Goal: Task Accomplishment & Management: Use online tool/utility

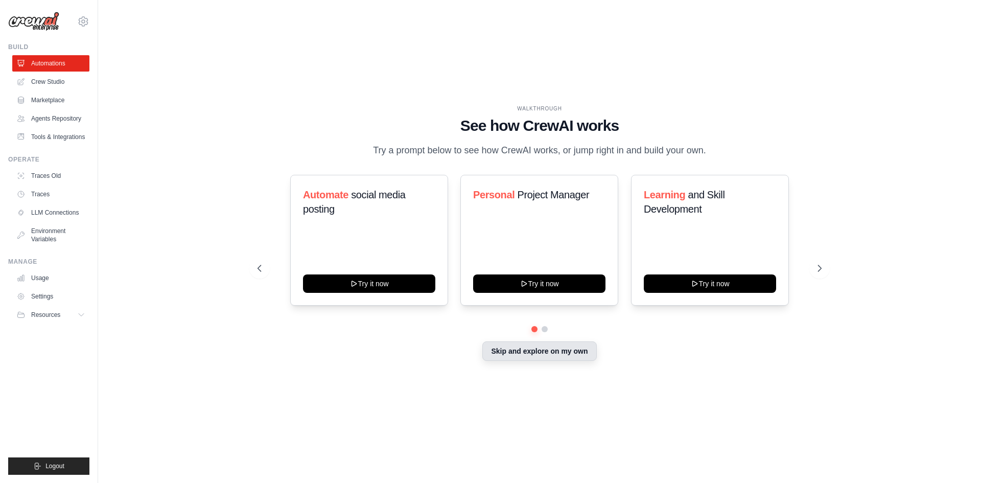
click at [517, 347] on button "Skip and explore on my own" at bounding box center [539, 350] width 114 height 19
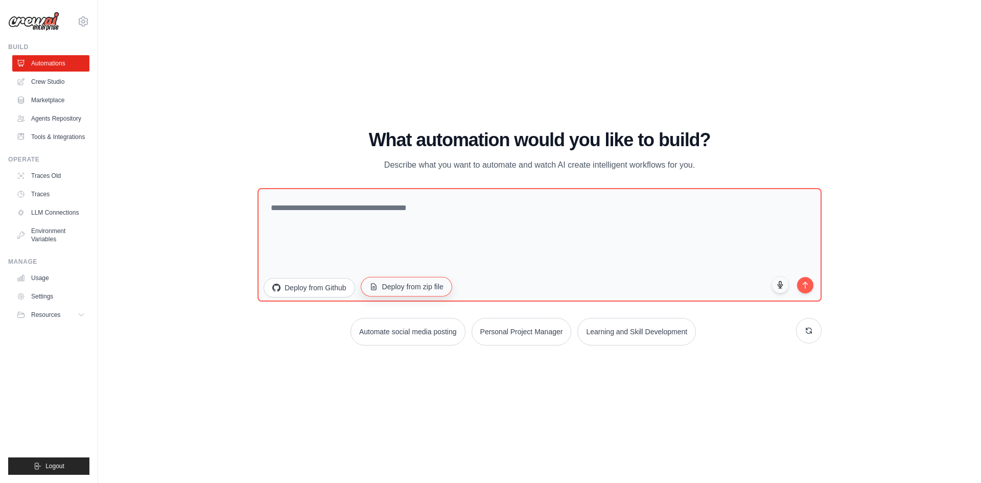
click at [421, 289] on button "Deploy from zip file" at bounding box center [406, 285] width 91 height 19
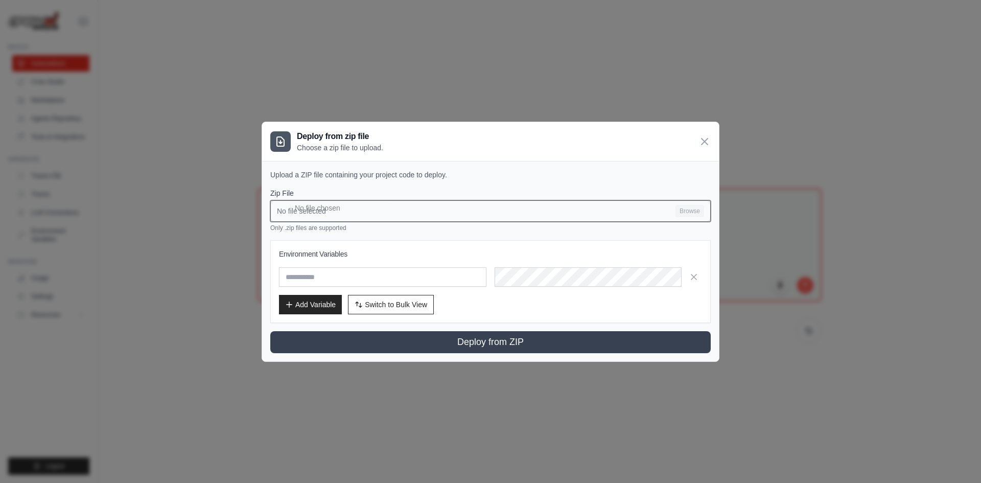
click at [399, 211] on input "No file selected Browse" at bounding box center [490, 210] width 440 height 21
type input "**********"
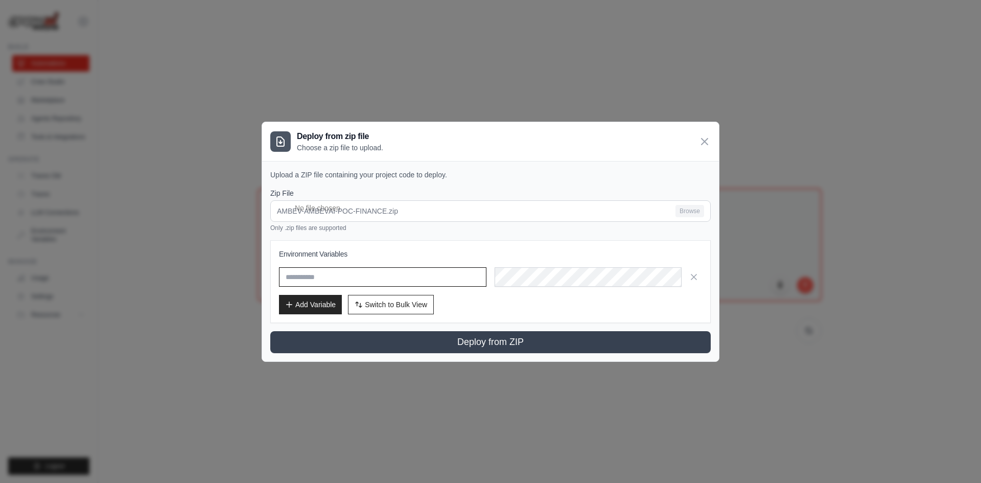
click at [408, 277] on input "text" at bounding box center [382, 276] width 207 height 19
click at [326, 271] on input "text" at bounding box center [382, 276] width 207 height 19
paste input "**********"
type input "**********"
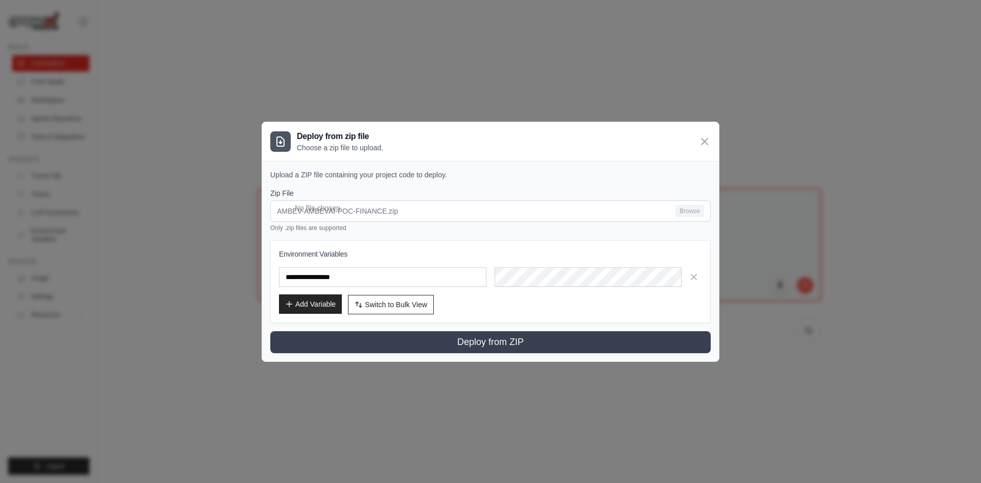
click at [324, 303] on button "Add Variable" at bounding box center [310, 303] width 63 height 19
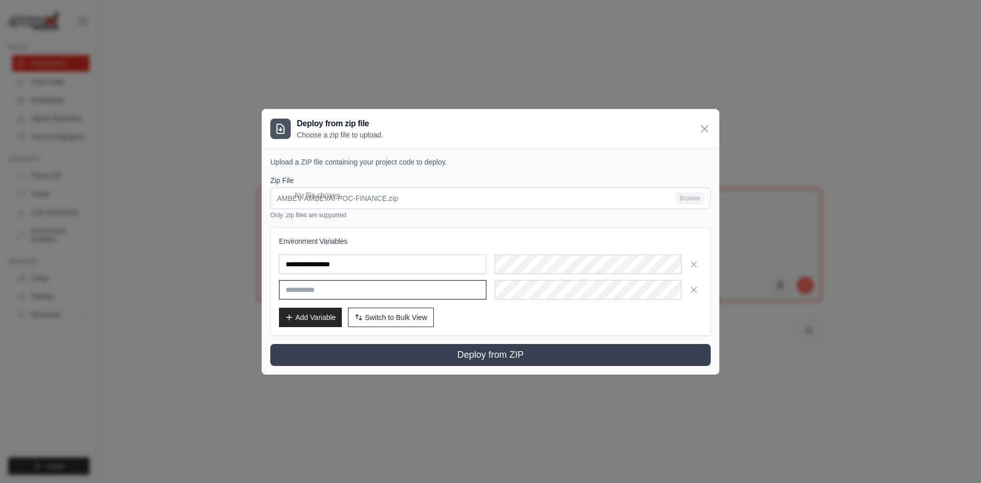
click at [362, 282] on input "text" at bounding box center [382, 289] width 207 height 19
paste input "*****"
type input "*****"
click at [449, 239] on h3 "Environment Variables" at bounding box center [490, 241] width 423 height 10
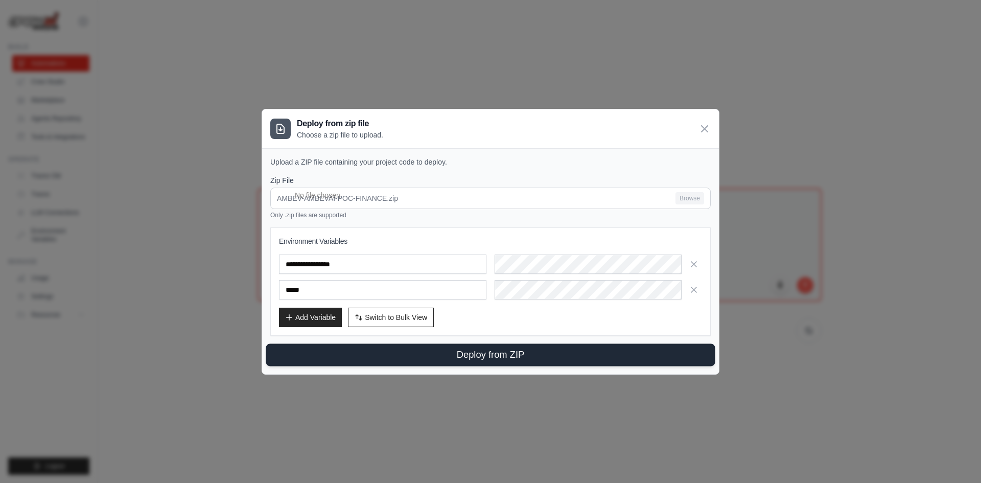
click at [468, 347] on button "Deploy from ZIP" at bounding box center [490, 354] width 449 height 22
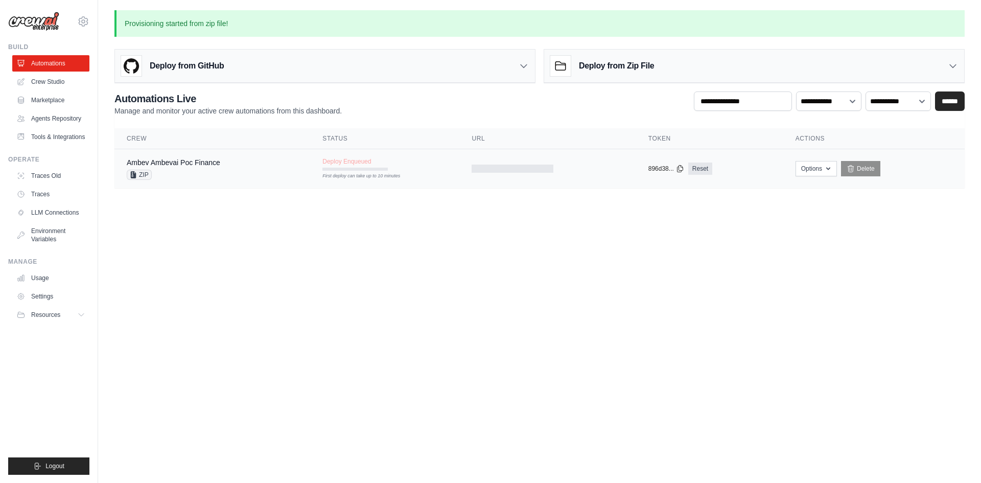
click at [398, 182] on tr "Ambev Ambevai Poc Finance ZIP Deploy Enqueued First deploy can take up to 10 mi…" at bounding box center [539, 168] width 850 height 39
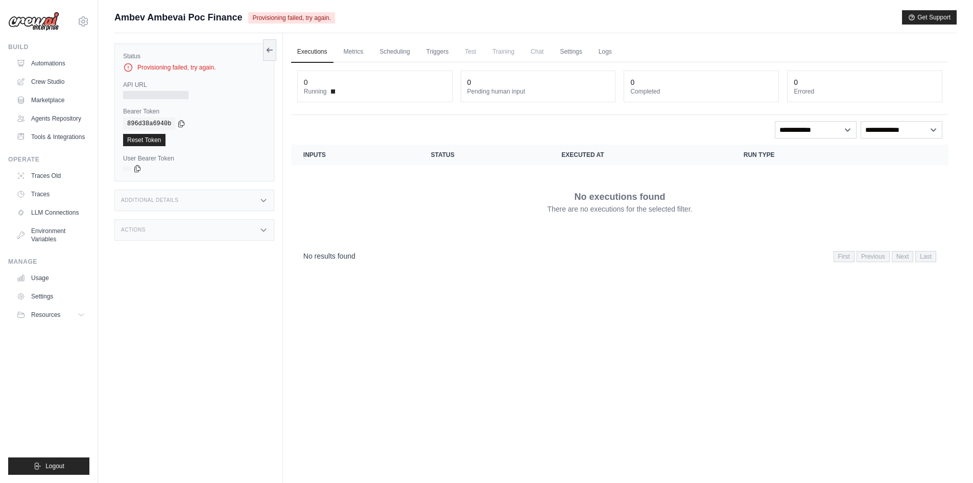
click at [230, 13] on span "Ambev Ambevai Poc Finance" at bounding box center [178, 17] width 128 height 14
click at [275, 50] on button at bounding box center [269, 49] width 13 height 21
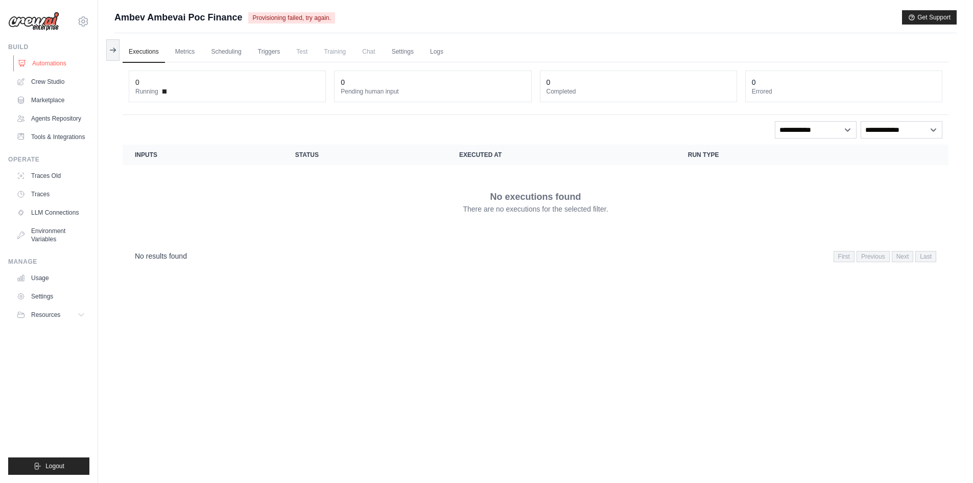
click at [58, 63] on link "Automations" at bounding box center [51, 63] width 77 height 16
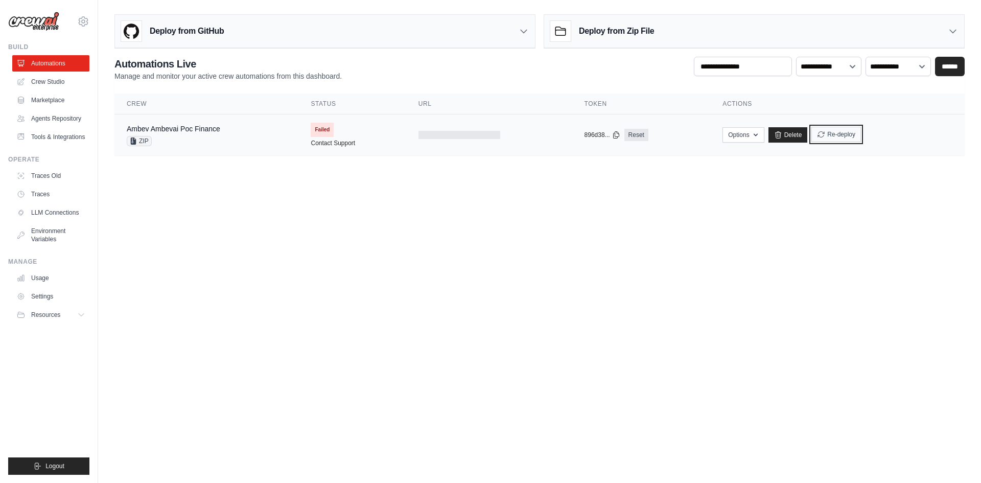
click at [829, 135] on button "Re-deploy" at bounding box center [836, 134] width 50 height 15
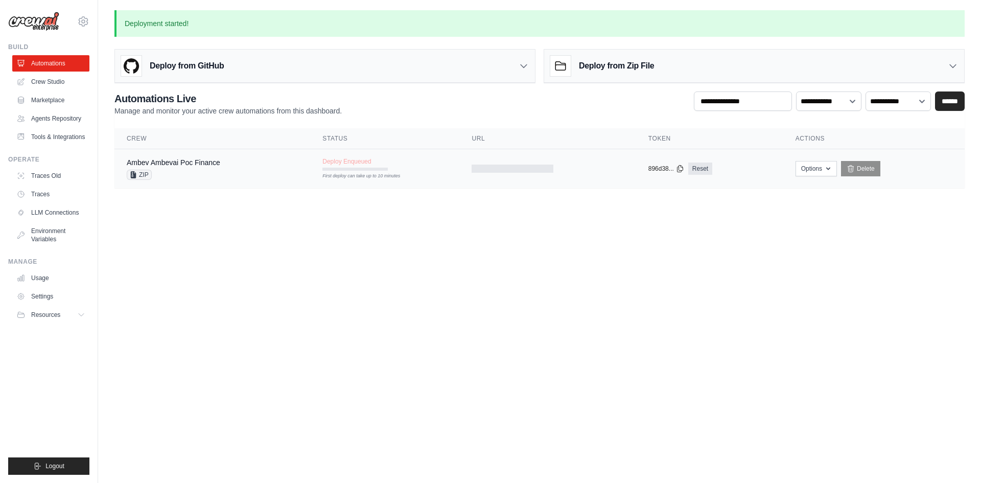
click at [322, 159] on td "Deploy Enqueued First deploy can take up to 10 minutes" at bounding box center [384, 164] width 149 height 30
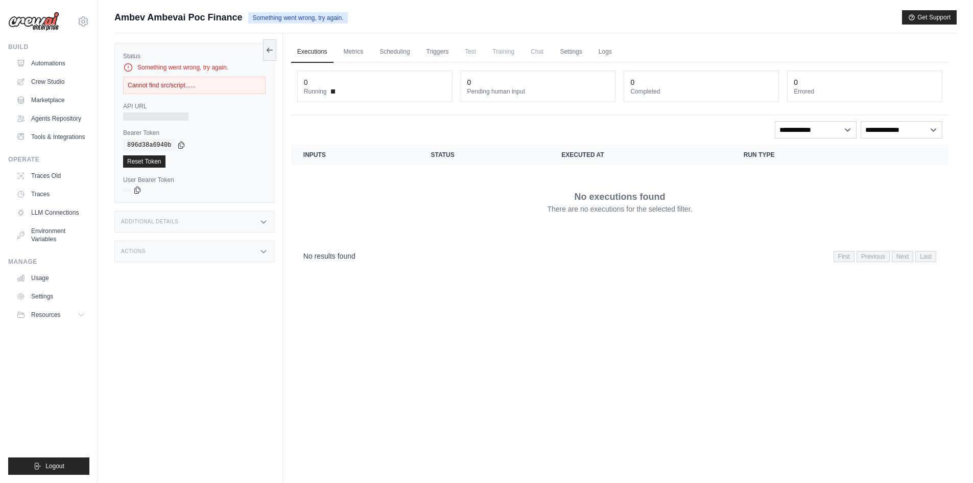
click at [213, 84] on div "Cannot find src/script......" at bounding box center [194, 85] width 142 height 17
click at [189, 84] on div "Cannot find src/script......" at bounding box center [194, 85] width 142 height 17
click at [210, 98] on div "Status Something went wrong, try again. Cannot find src/script...... API URL Be…" at bounding box center [194, 122] width 160 height 159
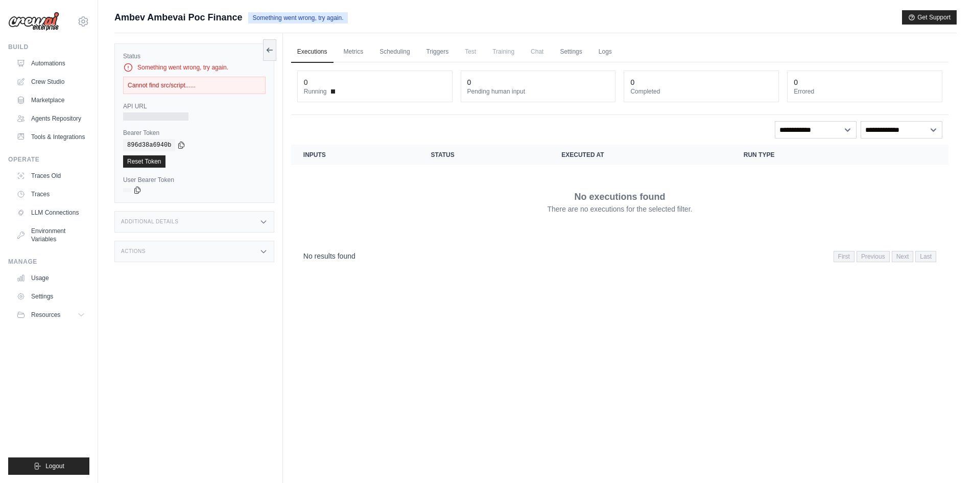
click at [166, 113] on div at bounding box center [155, 116] width 65 height 8
click at [174, 83] on div "Cannot find src/script......" at bounding box center [194, 85] width 142 height 17
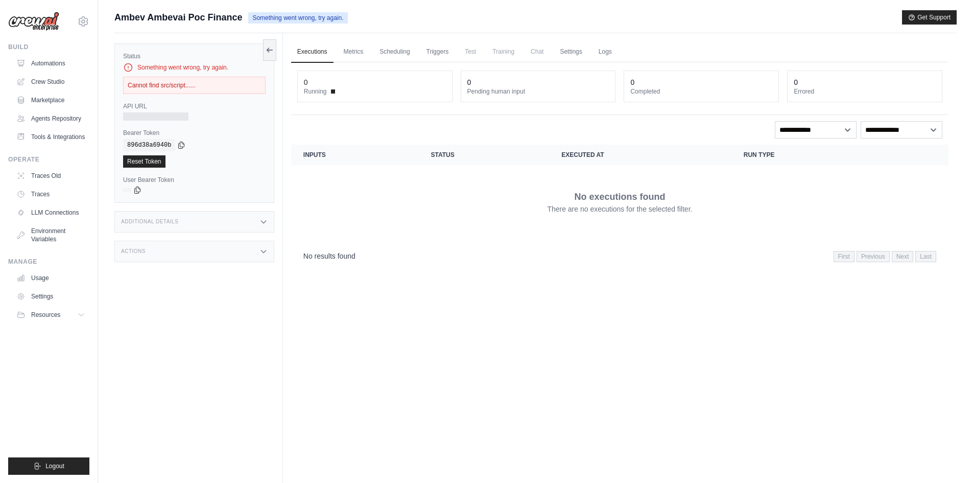
click at [195, 108] on label "API URL" at bounding box center [194, 106] width 142 height 8
click at [164, 219] on h3 "Additional Details" at bounding box center [149, 222] width 57 height 6
click at [388, 55] on link "Scheduling" at bounding box center [394, 51] width 42 height 21
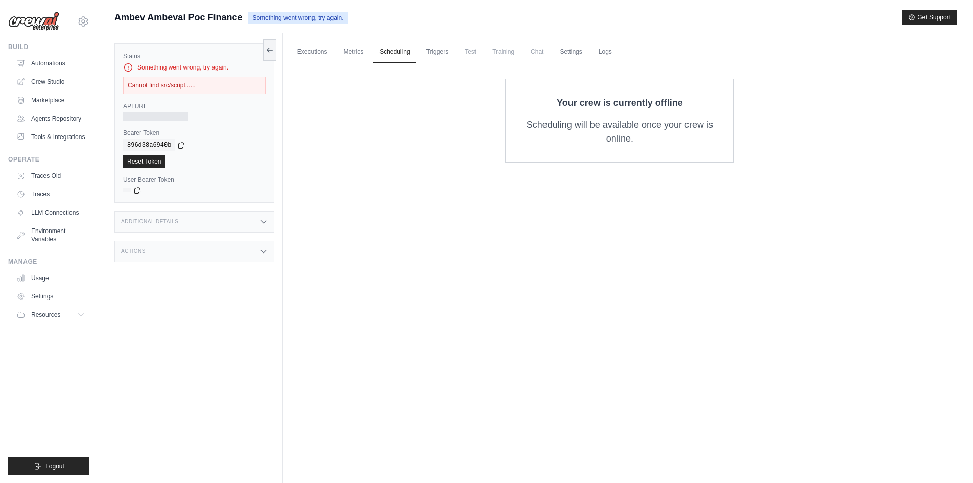
click at [49, 13] on img at bounding box center [33, 21] width 51 height 19
click at [55, 55] on link "Automations" at bounding box center [51, 63] width 77 height 16
